Goal: Transaction & Acquisition: Purchase product/service

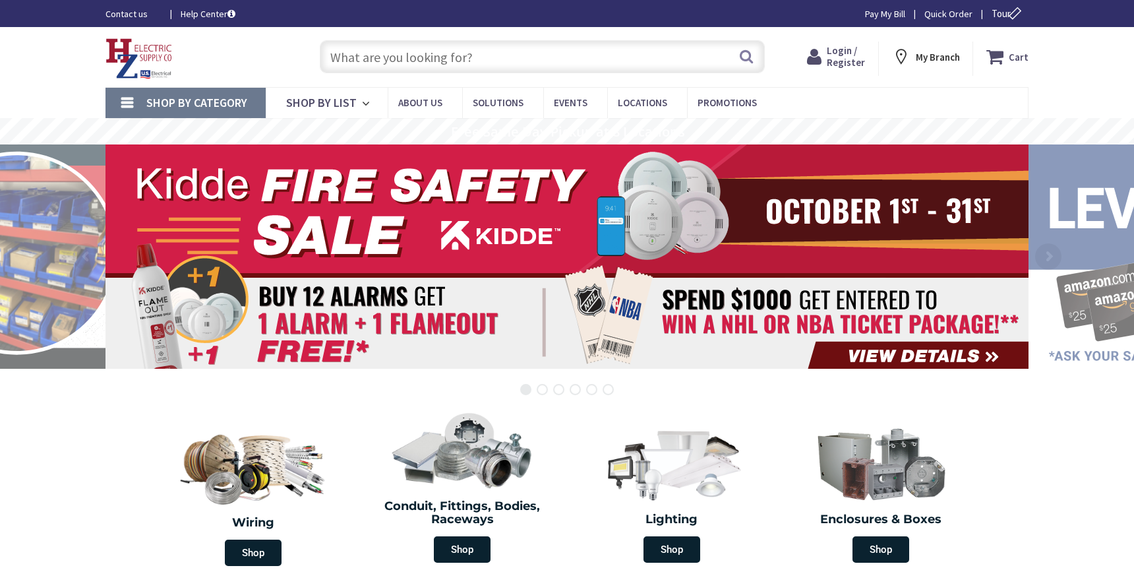
type input "BUR YA3C-L 3 COMP 1H LUG COPPER"
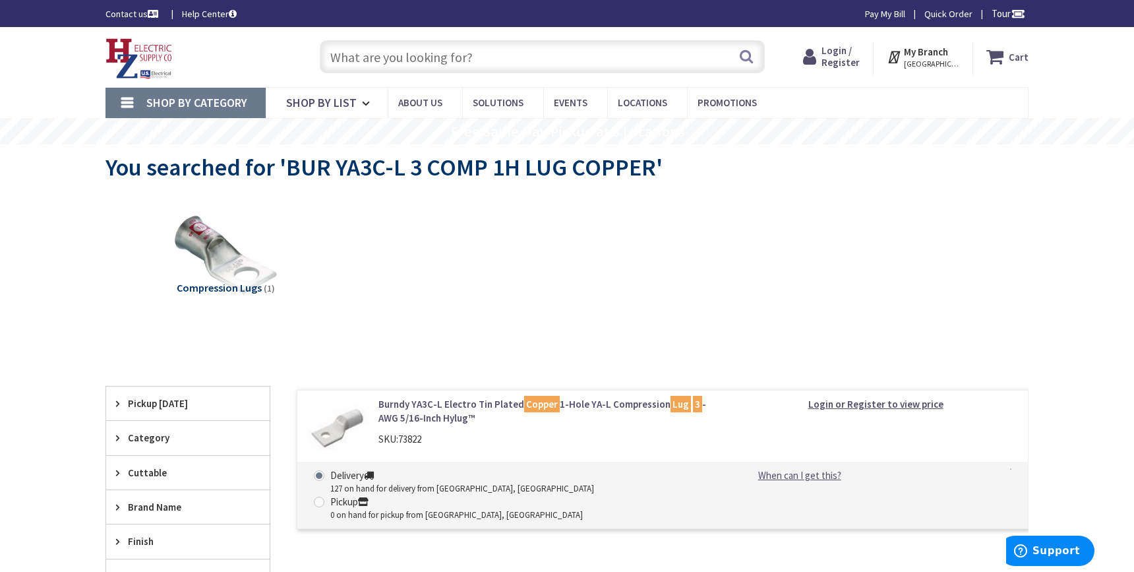
click at [925, 51] on strong "My Branch" at bounding box center [926, 52] width 44 height 13
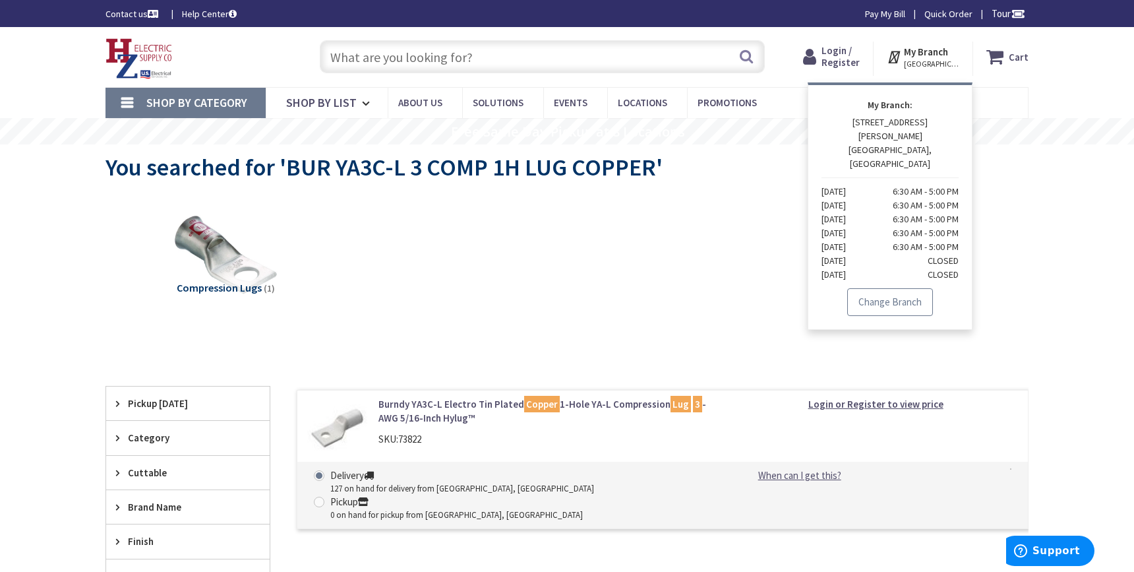
click at [931, 288] on link "Change Branch" at bounding box center [890, 302] width 86 height 28
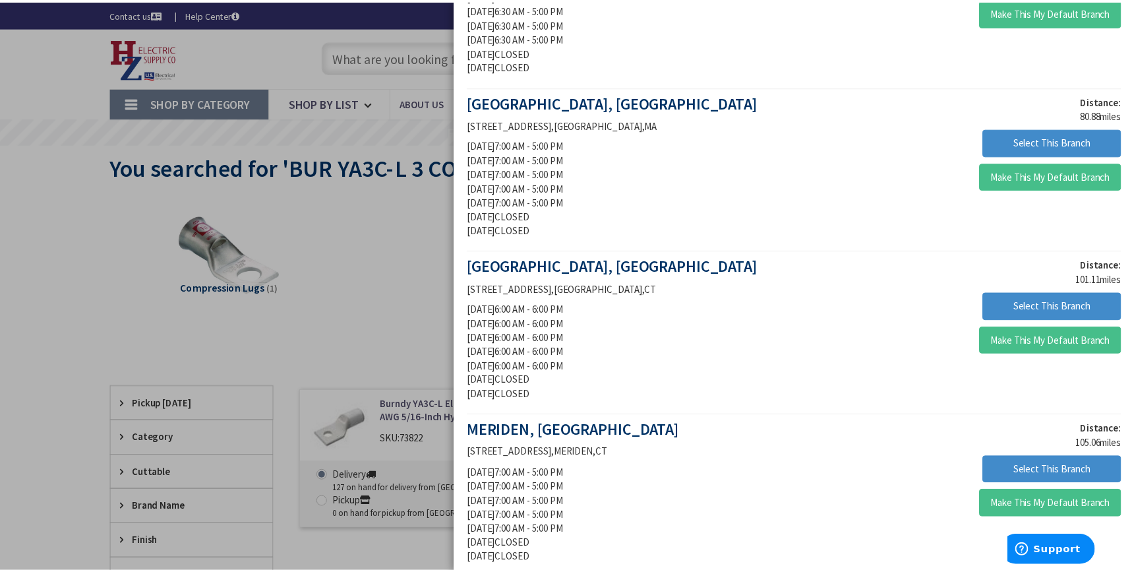
scroll to position [528, 0]
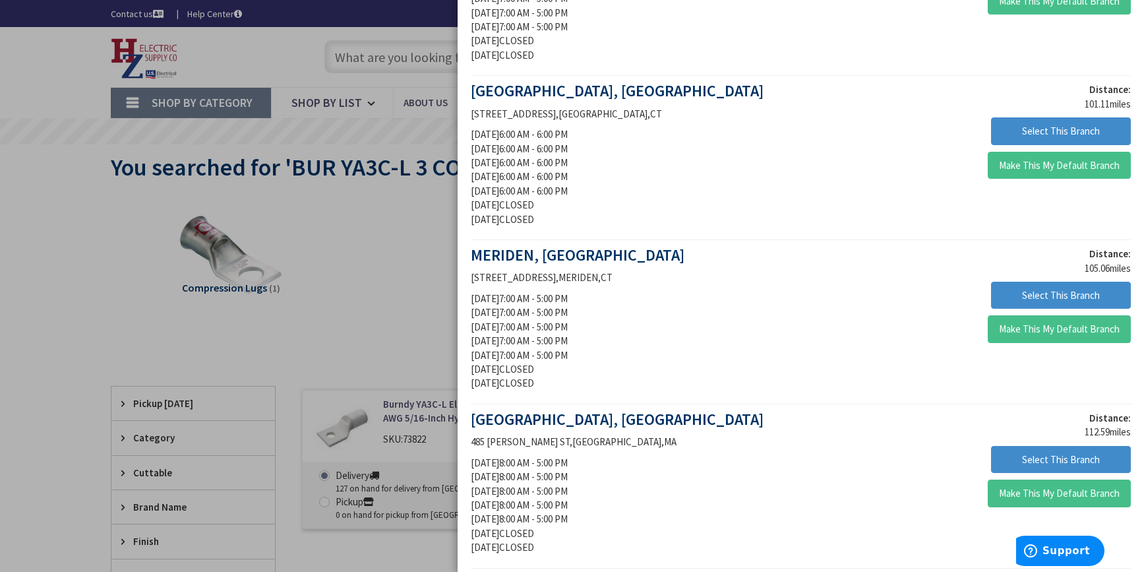
click at [1101, 314] on div "Distance: 105.06 miles Select This Branch Make This My Default Branch" at bounding box center [971, 298] width 340 height 103
click at [1107, 329] on button "Make This My Default Branch" at bounding box center [1059, 329] width 143 height 28
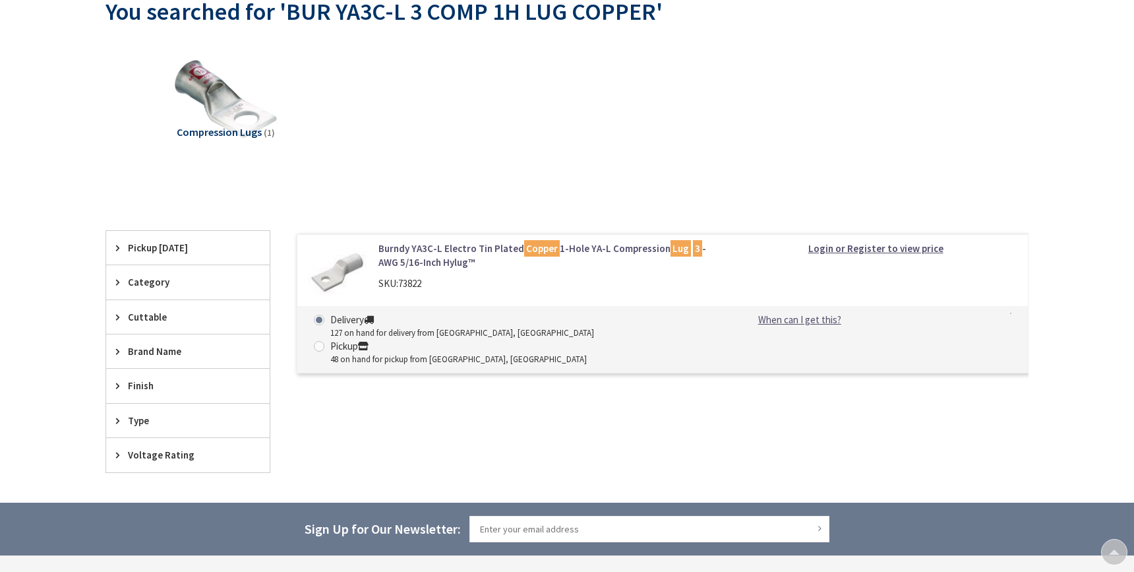
click at [516, 249] on link "Burndy YA3C-L Electro Tin Plated Copper 1-Hole YA-L Compression Lug 3 -AWG 5/16…" at bounding box center [547, 255] width 336 height 28
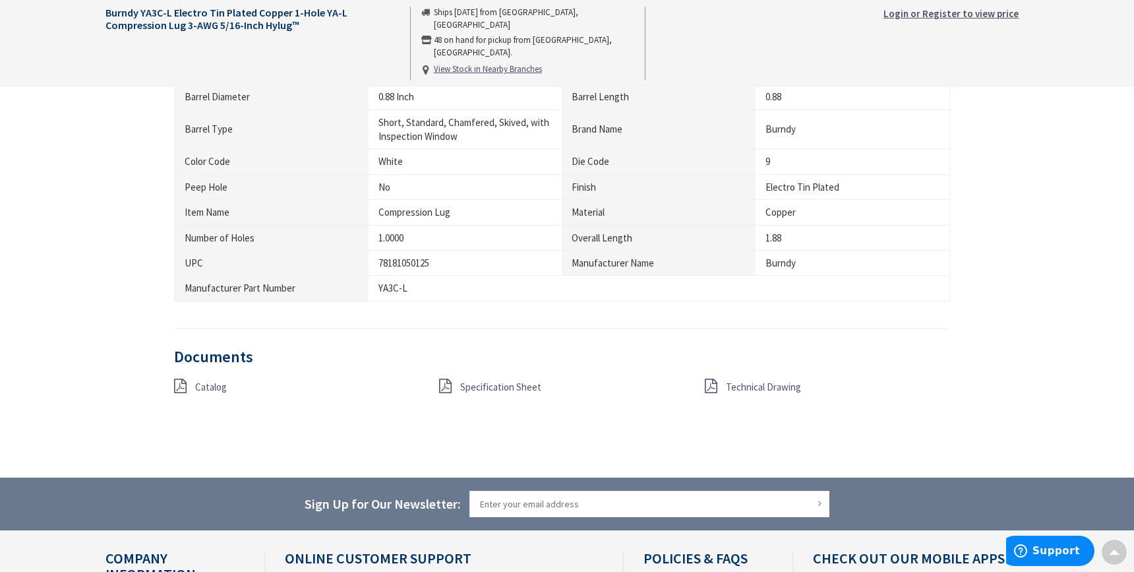
scroll to position [1164, 0]
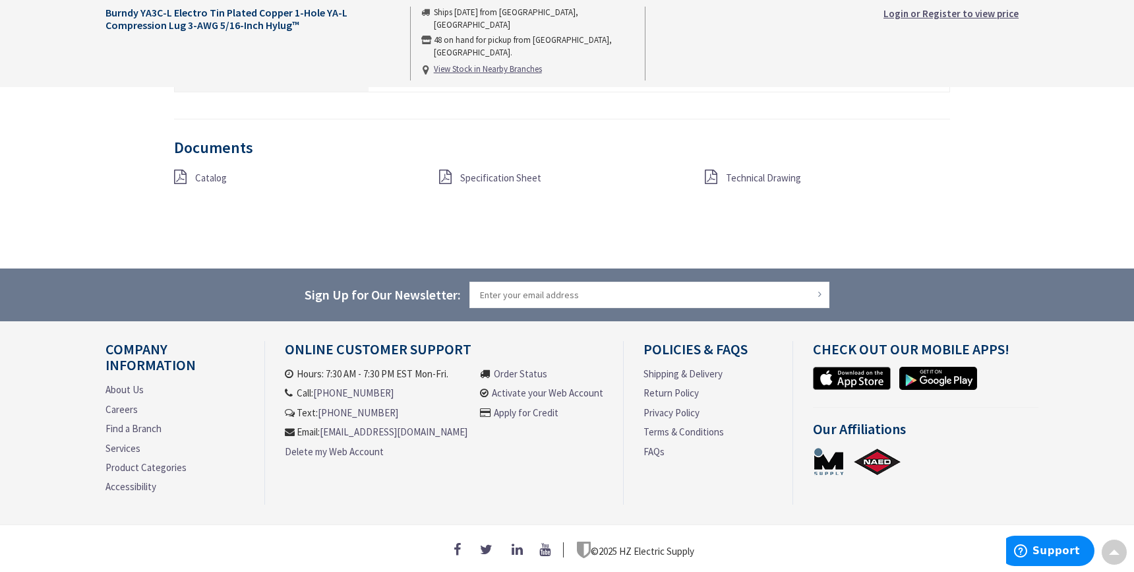
click at [211, 175] on span "Catalog" at bounding box center [211, 177] width 32 height 13
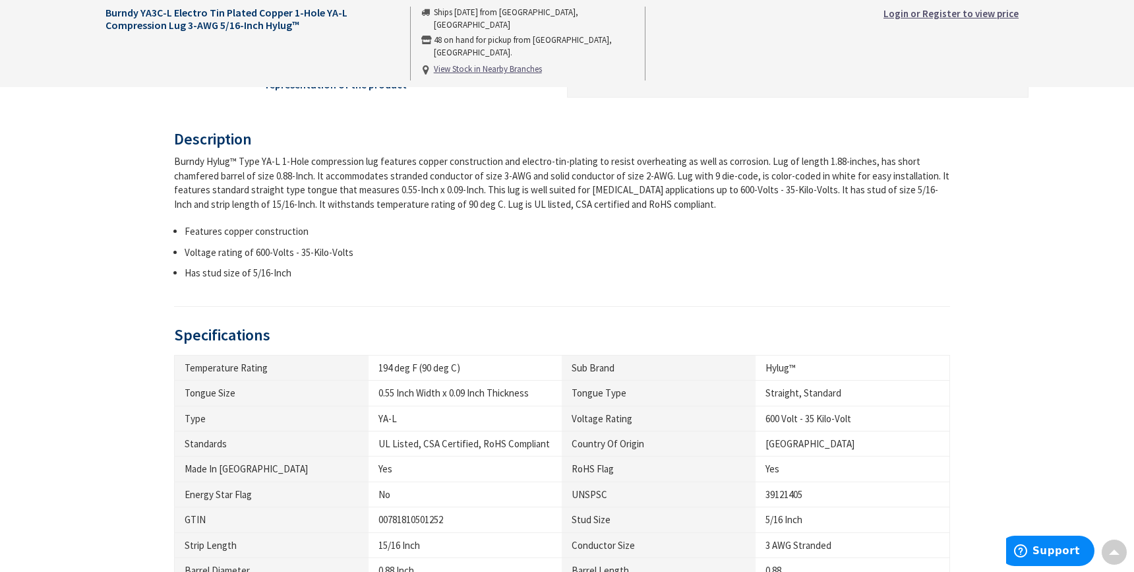
scroll to position [702, 0]
